Goal: Task Accomplishment & Management: Use online tool/utility

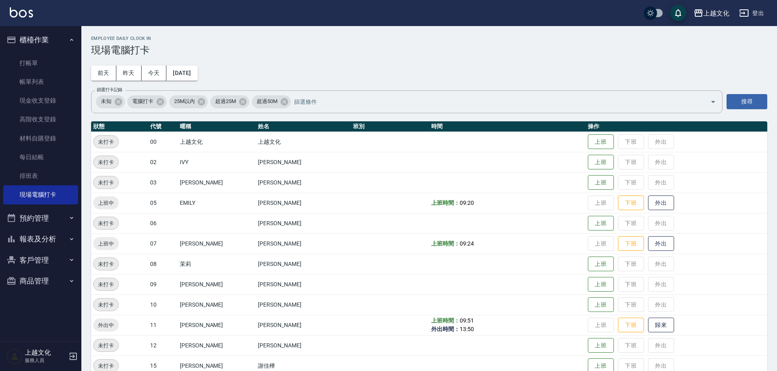
click at [643, 352] on tbody "未打卡 00 上越文化 上越文化 上班 下班 外出 未打卡 02 IVY [PERSON_NAME] 上班 下班 外出 未打卡 03 [PERSON_NAME…" at bounding box center [429, 273] width 676 height 285
click at [656, 321] on button "歸來" at bounding box center [661, 325] width 26 height 14
click at [22, 63] on link "打帳單" at bounding box center [40, 63] width 75 height 19
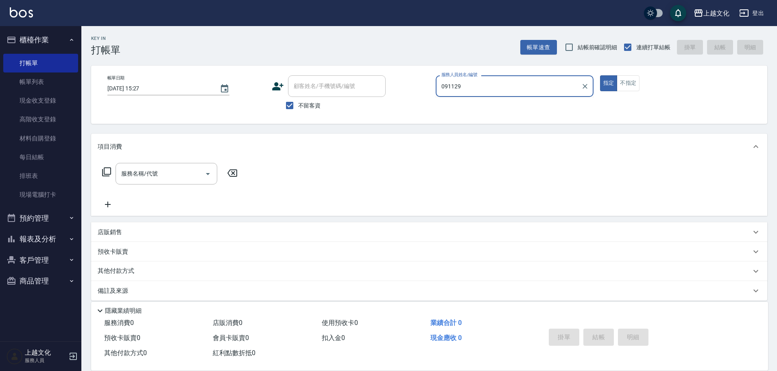
click at [321, 94] on div "顧客姓名/手機號碼/編號" at bounding box center [337, 86] width 98 height 22
type input "091129"
click at [318, 103] on span "不留客資" at bounding box center [309, 105] width 23 height 9
click at [312, 107] on span "不留客資" at bounding box center [309, 105] width 23 height 9
click at [298, 107] on input "不留客資" at bounding box center [289, 105] width 17 height 17
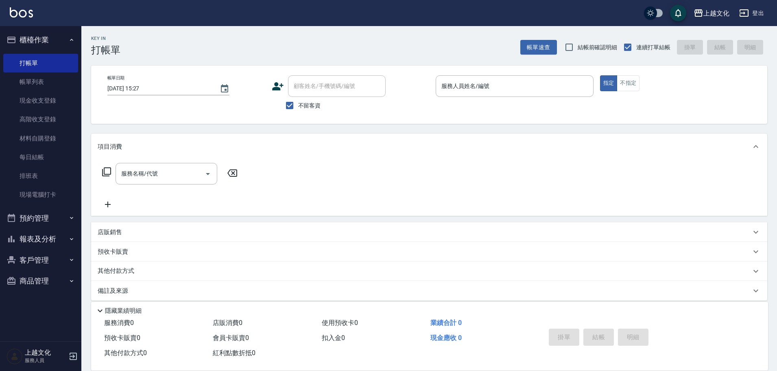
checkbox input "false"
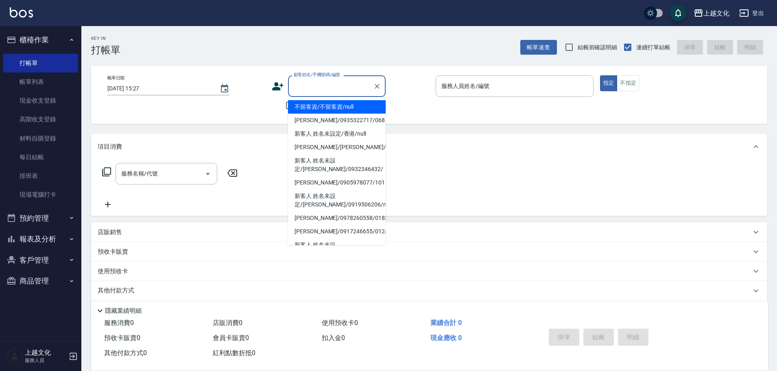
click at [326, 80] on div "顧客姓名/手機號碼/編號 顧客姓名/手機號碼/編號" at bounding box center [337, 86] width 98 height 22
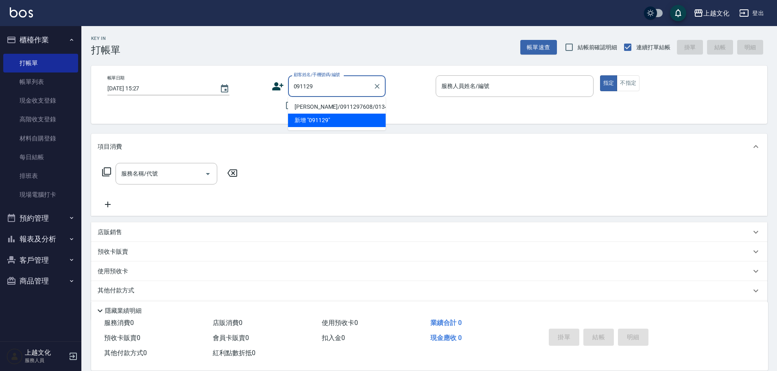
click at [330, 106] on li "[PERSON_NAME]/0911297608/0134" at bounding box center [337, 106] width 98 height 13
type input "[PERSON_NAME]/0911297608/0134"
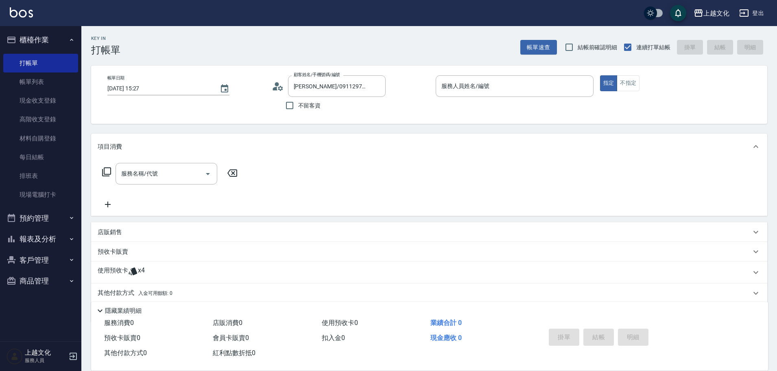
click at [139, 261] on div "使用預收卡 x4 卡券代號/名稱 卡券代號/名稱" at bounding box center [429, 272] width 676 height 22
click at [142, 270] on span "x4" at bounding box center [141, 272] width 7 height 12
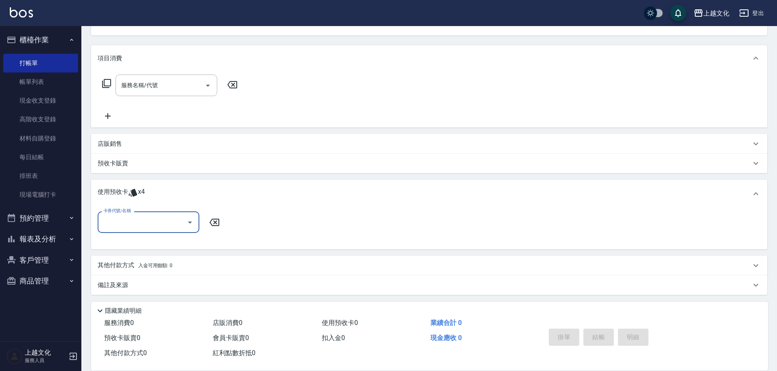
scroll to position [90, 0]
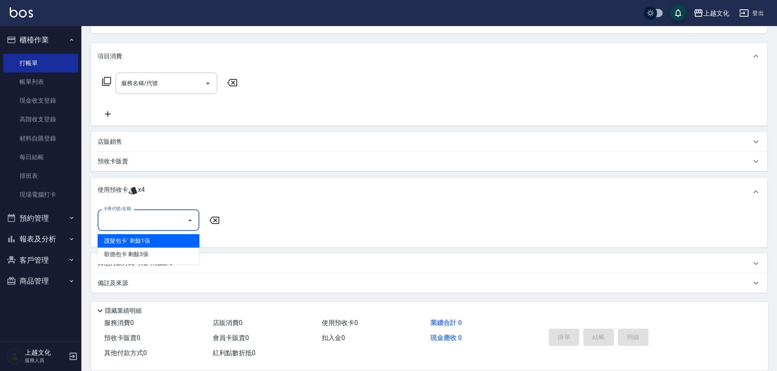
click at [139, 215] on input "卡券代號/名稱" at bounding box center [142, 220] width 82 height 14
